Goal: Transaction & Acquisition: Purchase product/service

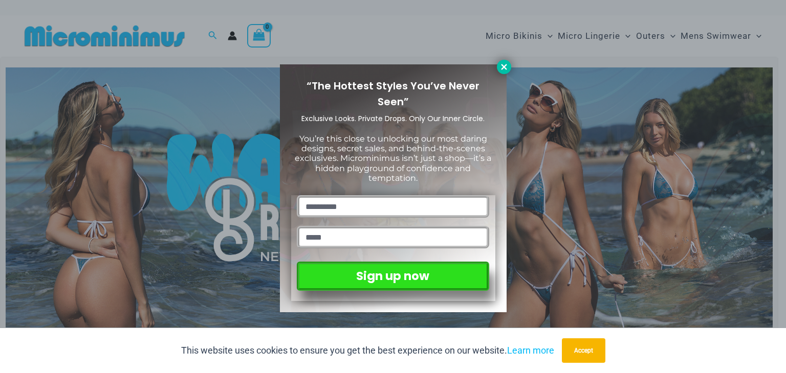
click at [500, 68] on icon at bounding box center [503, 66] width 9 height 9
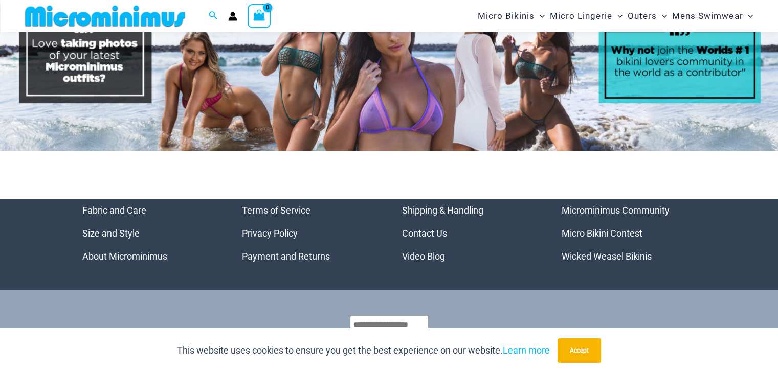
scroll to position [4892, 0]
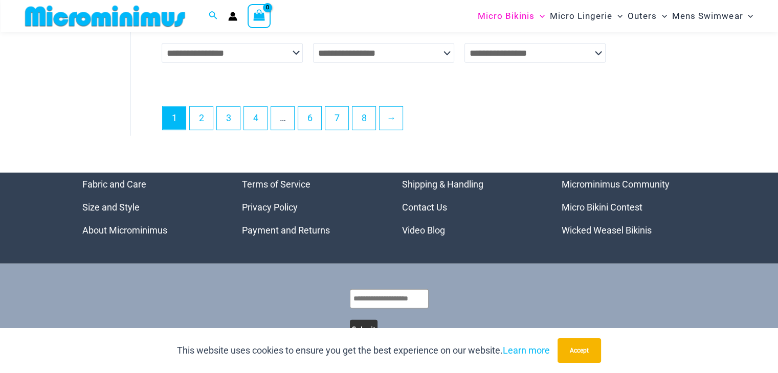
scroll to position [2766, 0]
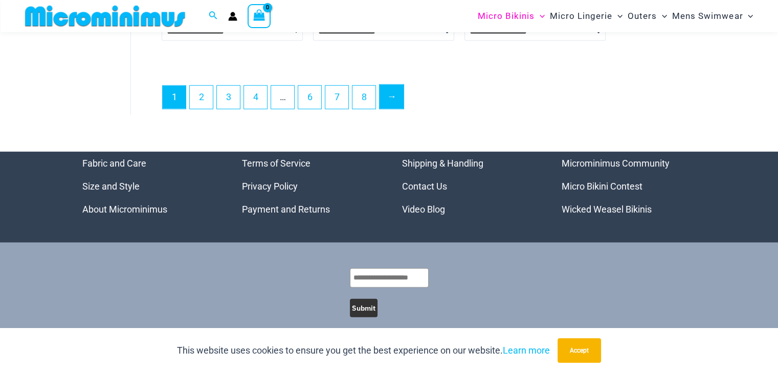
click at [397, 85] on link "→" at bounding box center [391, 97] width 24 height 24
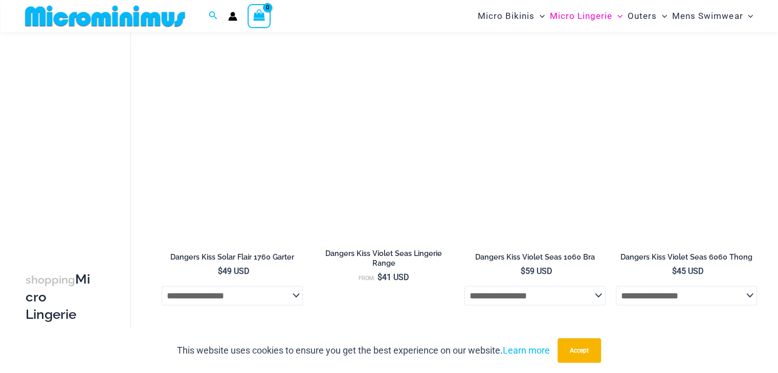
scroll to position [2598, 0]
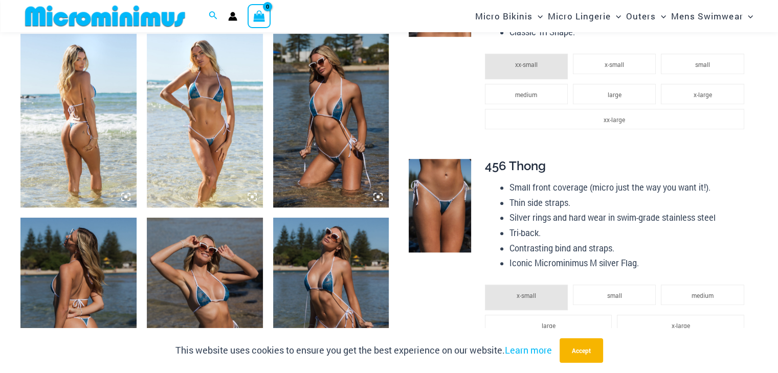
scroll to position [624, 0]
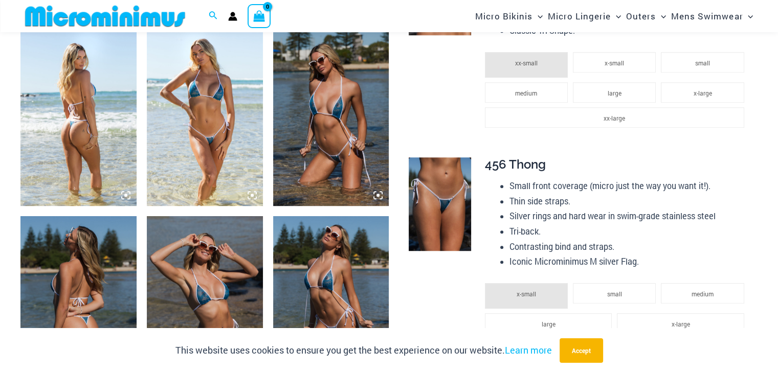
click at [76, 100] on img at bounding box center [78, 119] width 116 height 174
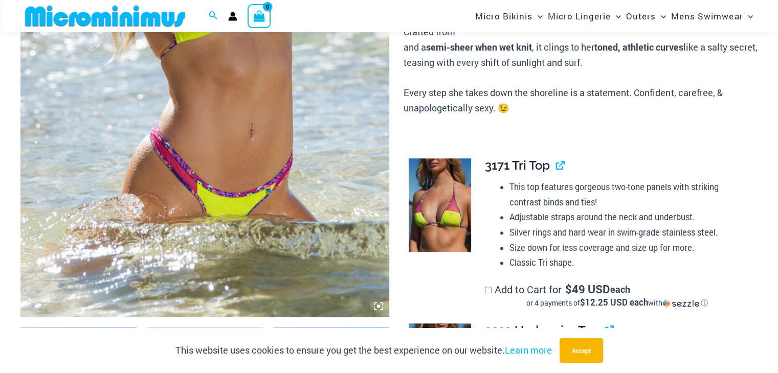
scroll to position [644, 0]
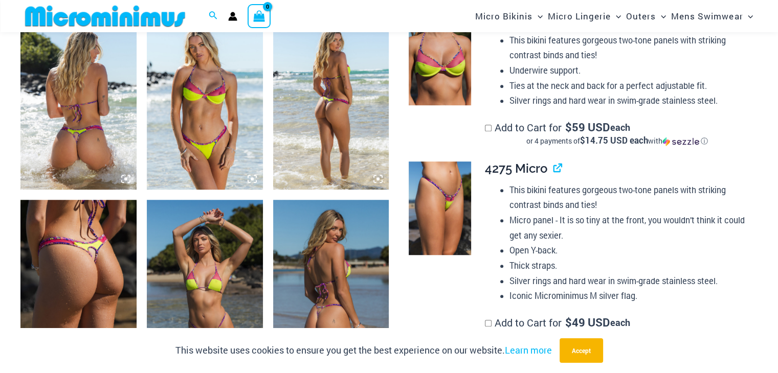
click at [106, 119] on img at bounding box center [78, 102] width 116 height 174
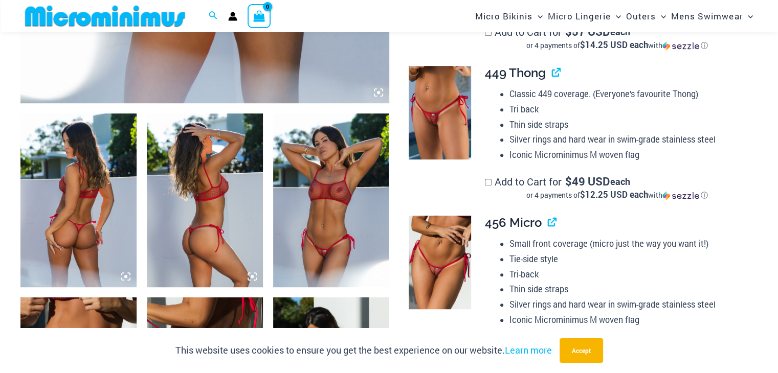
scroll to position [615, 0]
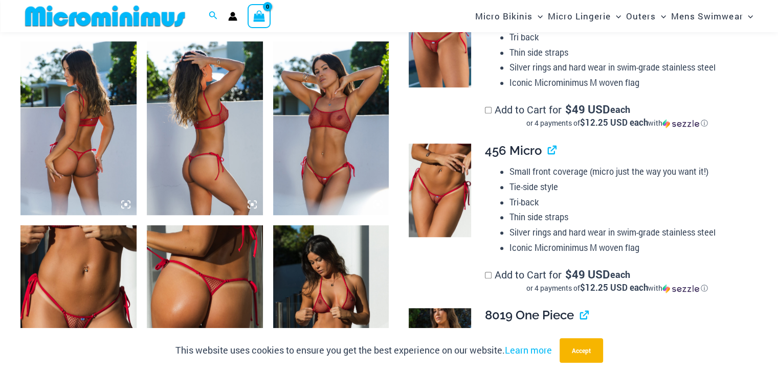
click at [73, 152] on img at bounding box center [78, 128] width 116 height 174
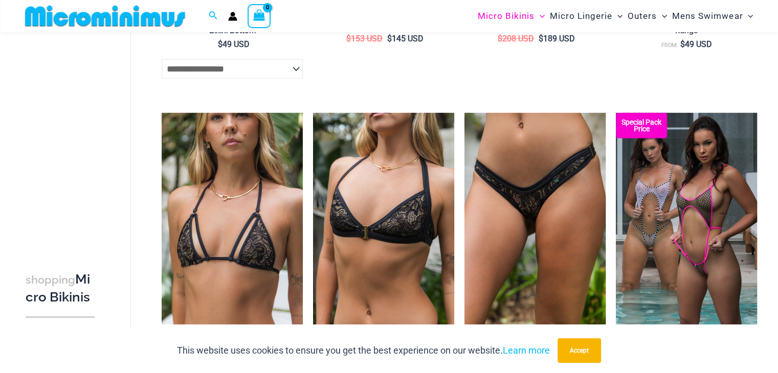
scroll to position [2246, 0]
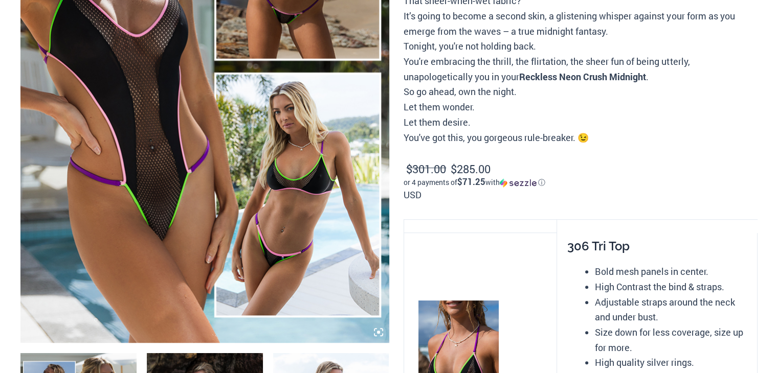
scroll to position [624, 0]
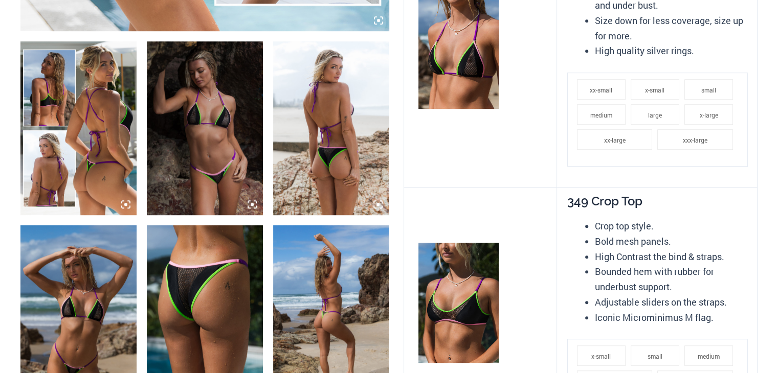
click at [102, 156] on img at bounding box center [78, 128] width 116 height 174
click at [104, 104] on img at bounding box center [78, 128] width 116 height 174
click at [78, 145] on img at bounding box center [78, 128] width 116 height 174
click at [198, 155] on img at bounding box center [205, 128] width 116 height 174
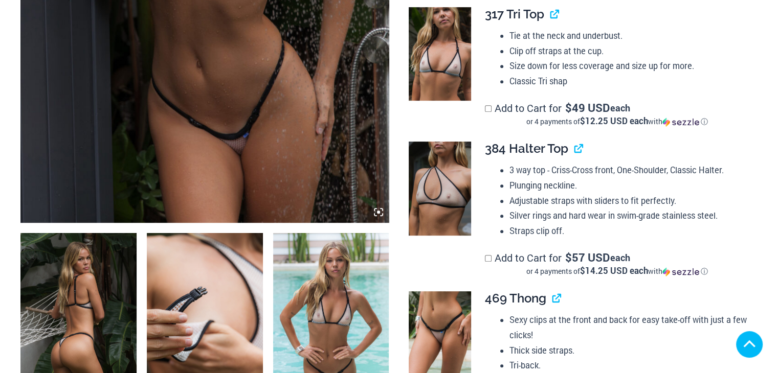
scroll to position [455, 0]
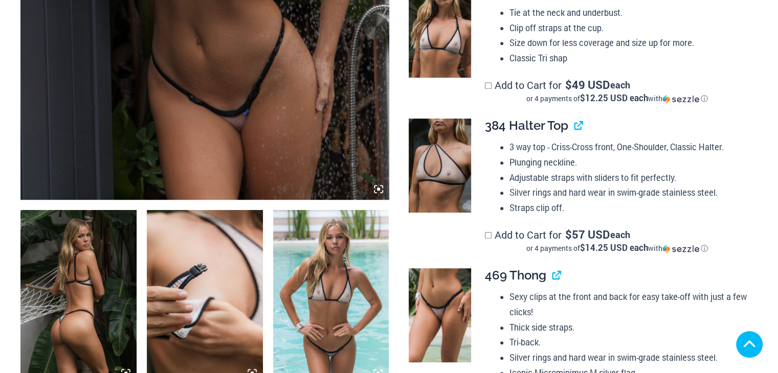
click at [70, 244] on img at bounding box center [78, 297] width 116 height 174
